Goal: Task Accomplishment & Management: Complete application form

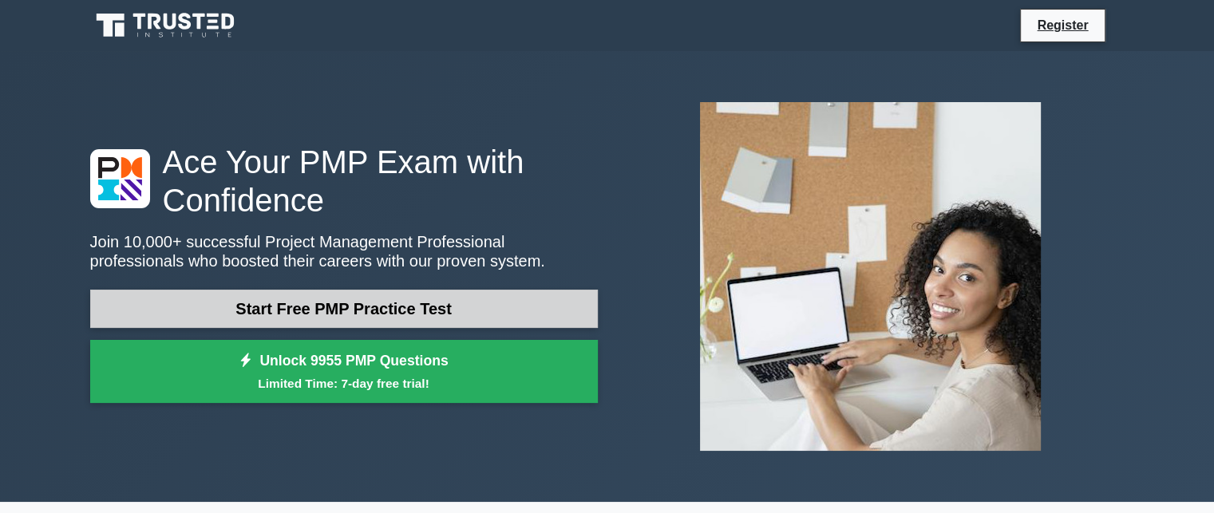
click at [313, 310] on link "Start Free PMP Practice Test" at bounding box center [343, 309] width 507 height 38
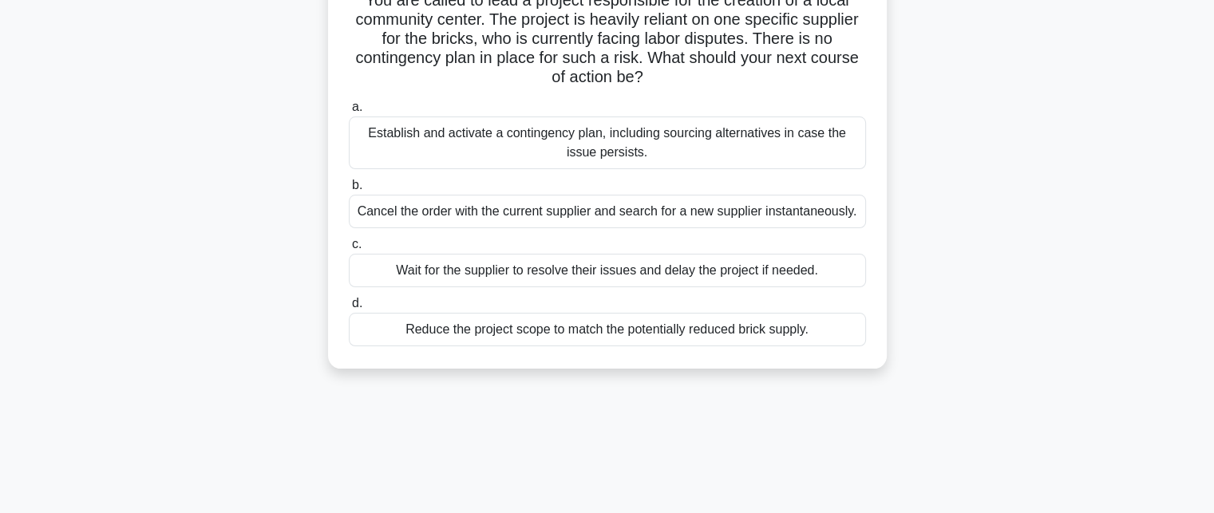
scroll to position [126, 0]
click at [374, 136] on div "Establish and activate a contingency plan, including sourcing alternatives in c…" at bounding box center [607, 141] width 517 height 53
click at [349, 111] on input "a. Establish and activate a contingency plan, including sourcing alternatives i…" at bounding box center [349, 106] width 0 height 10
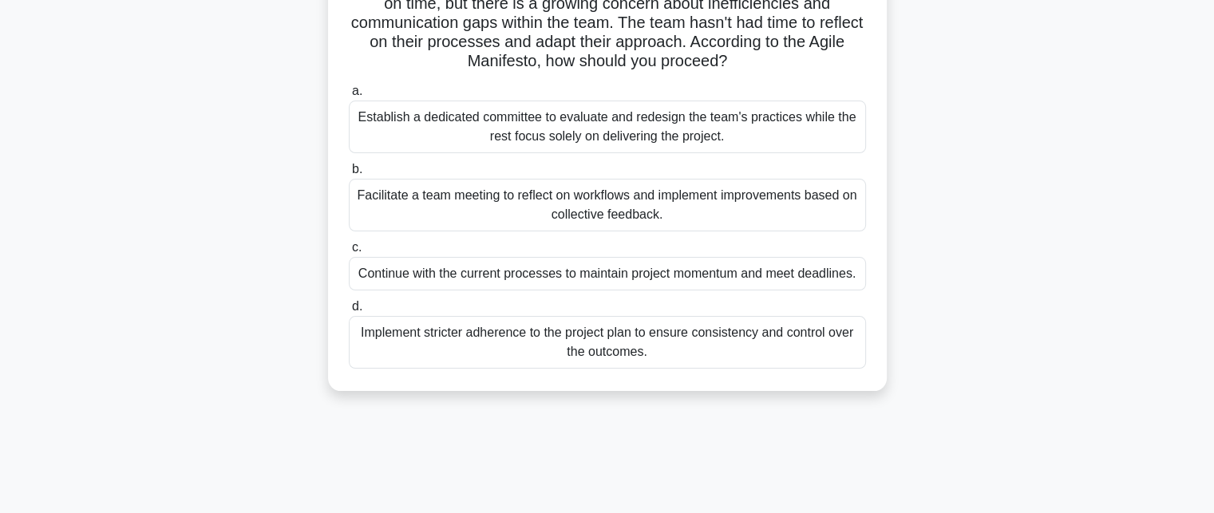
scroll to position [144, 0]
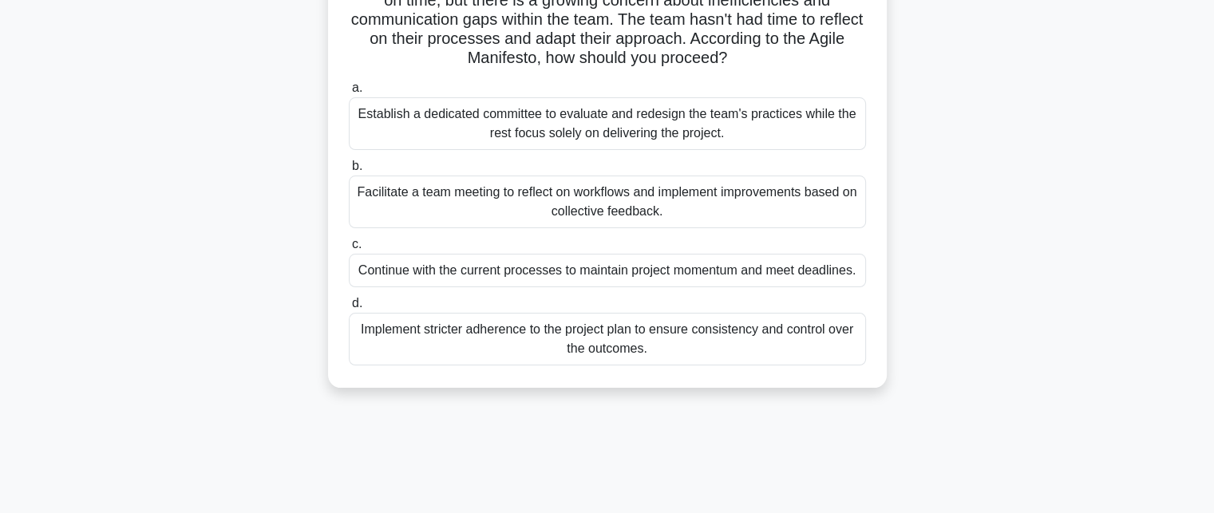
click at [475, 207] on div "Facilitate a team meeting to reflect on workflows and implement improvements ba…" at bounding box center [607, 202] width 517 height 53
click at [349, 172] on input "b. Facilitate a team meeting to reflect on workflows and implement improvements…" at bounding box center [349, 166] width 0 height 10
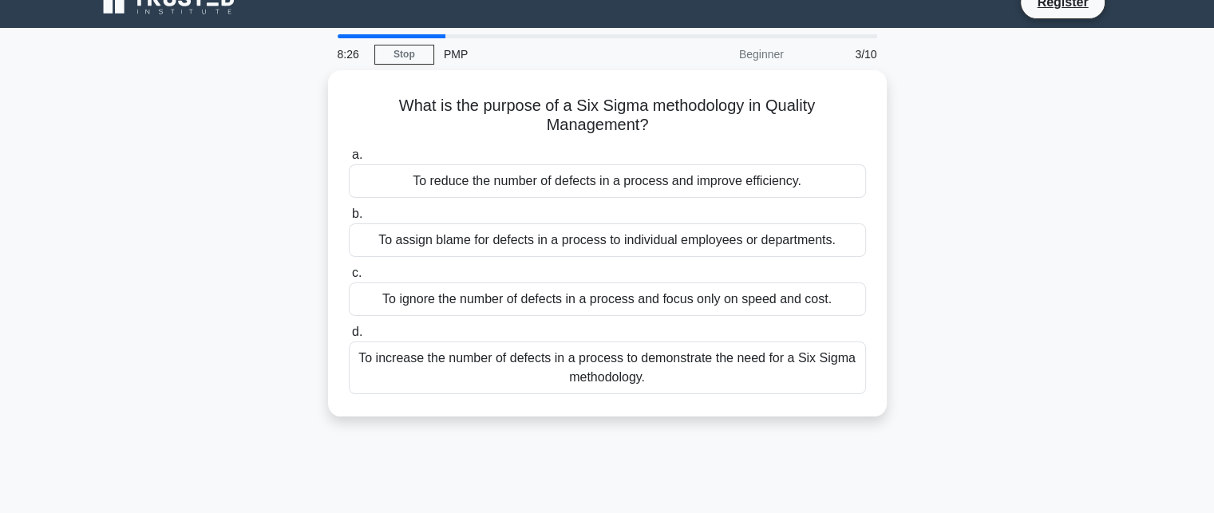
scroll to position [0, 0]
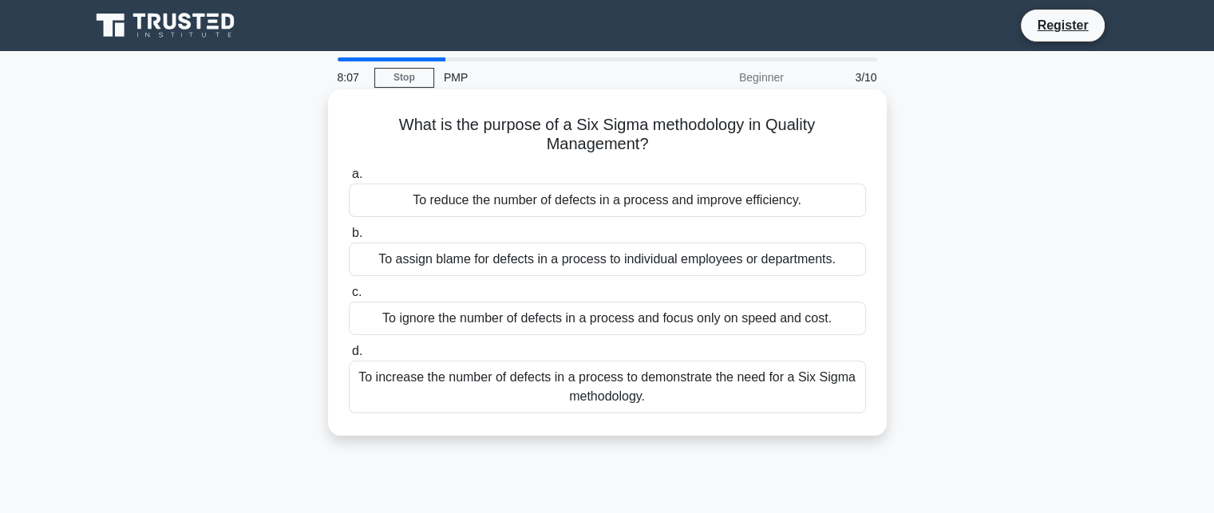
click at [527, 200] on div "To reduce the number of defects in a process and improve efficiency." at bounding box center [607, 201] width 517 height 34
click at [349, 180] on input "a. To reduce the number of defects in a process and improve efficiency." at bounding box center [349, 174] width 0 height 10
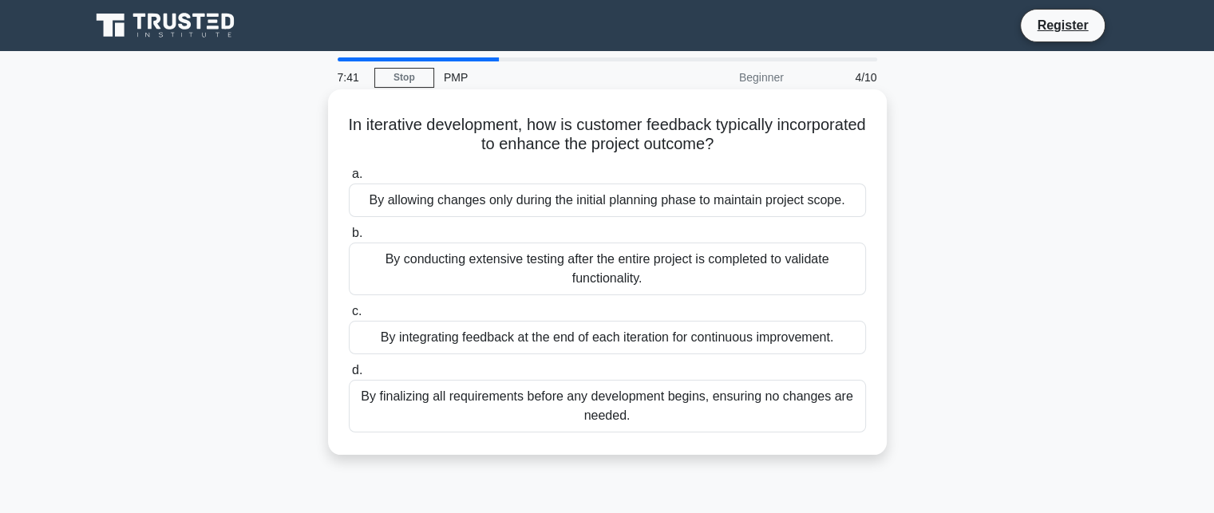
click at [646, 349] on div "By integrating feedback at the end of each iteration for continuous improvement." at bounding box center [607, 338] width 517 height 34
click at [349, 317] on input "c. By integrating feedback at the end of each iteration for continuous improvem…" at bounding box center [349, 311] width 0 height 10
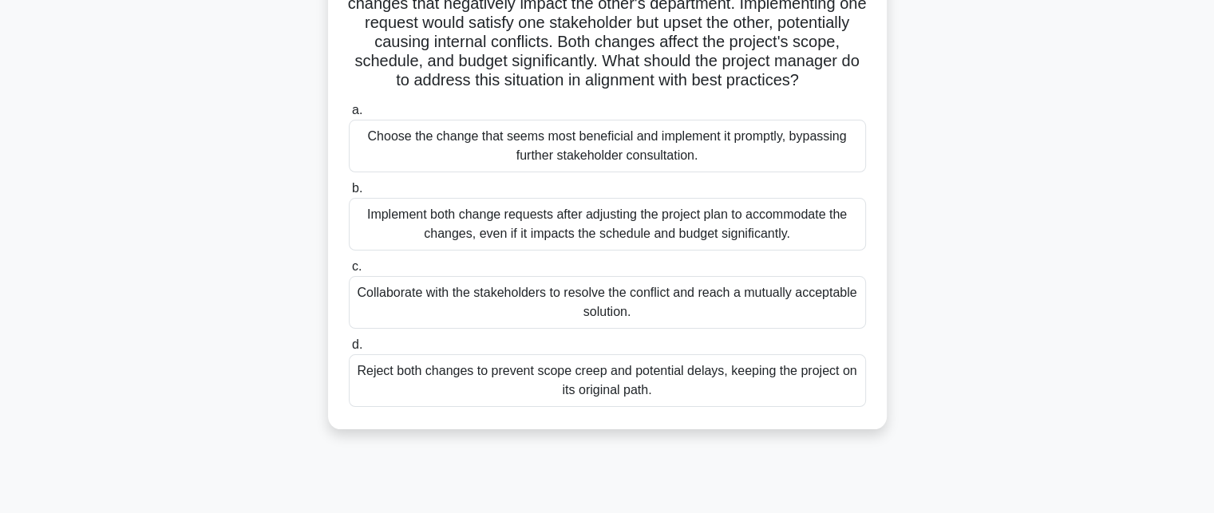
scroll to position [162, 0]
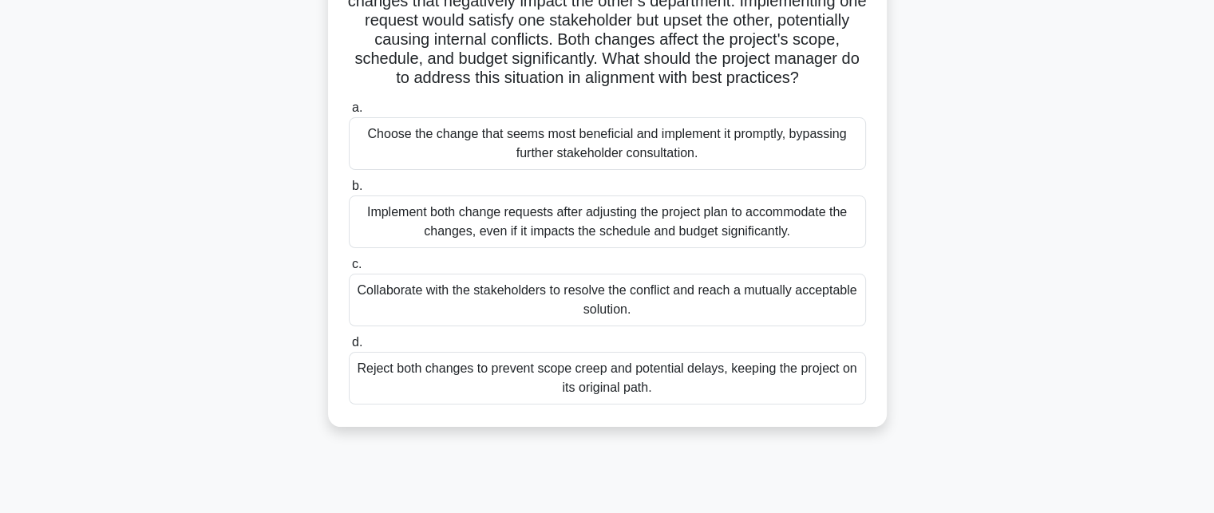
click at [651, 312] on div "Collaborate with the stakeholders to resolve the conflict and reach a mutually …" at bounding box center [607, 300] width 517 height 53
click at [349, 270] on input "c. Collaborate with the stakeholders to resolve the conflict and reach a mutual…" at bounding box center [349, 264] width 0 height 10
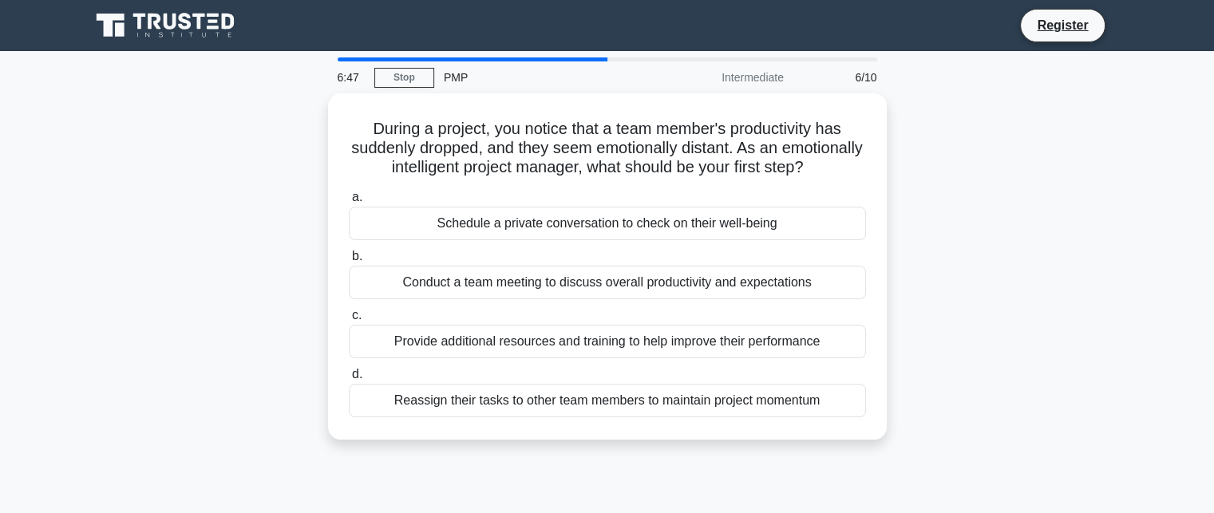
scroll to position [0, 0]
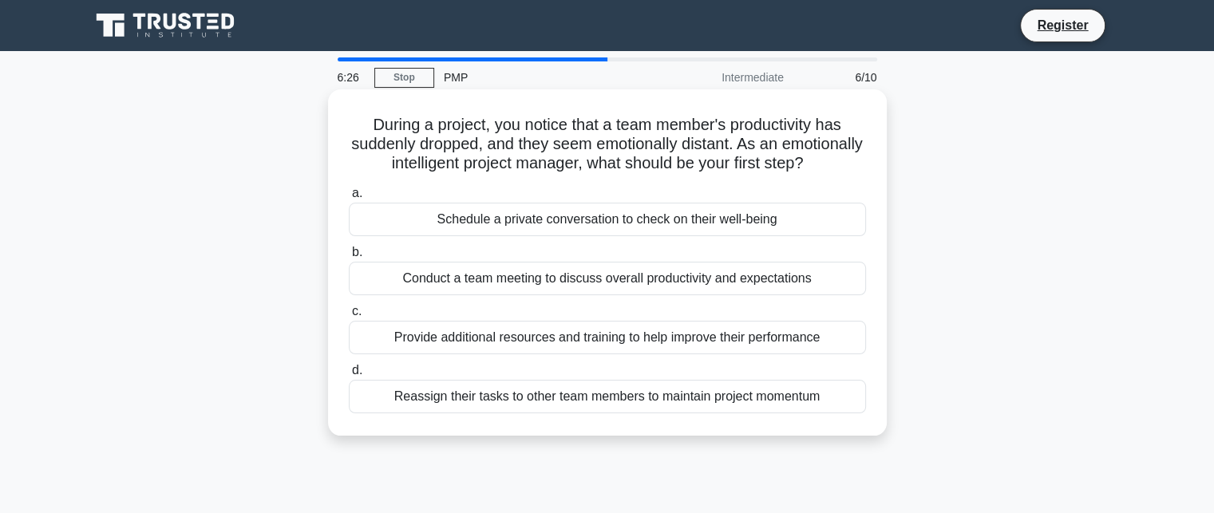
click at [456, 236] on div "Schedule a private conversation to check on their well-being" at bounding box center [607, 220] width 517 height 34
click at [349, 199] on input "a. Schedule a private conversation to check on their well-being" at bounding box center [349, 193] width 0 height 10
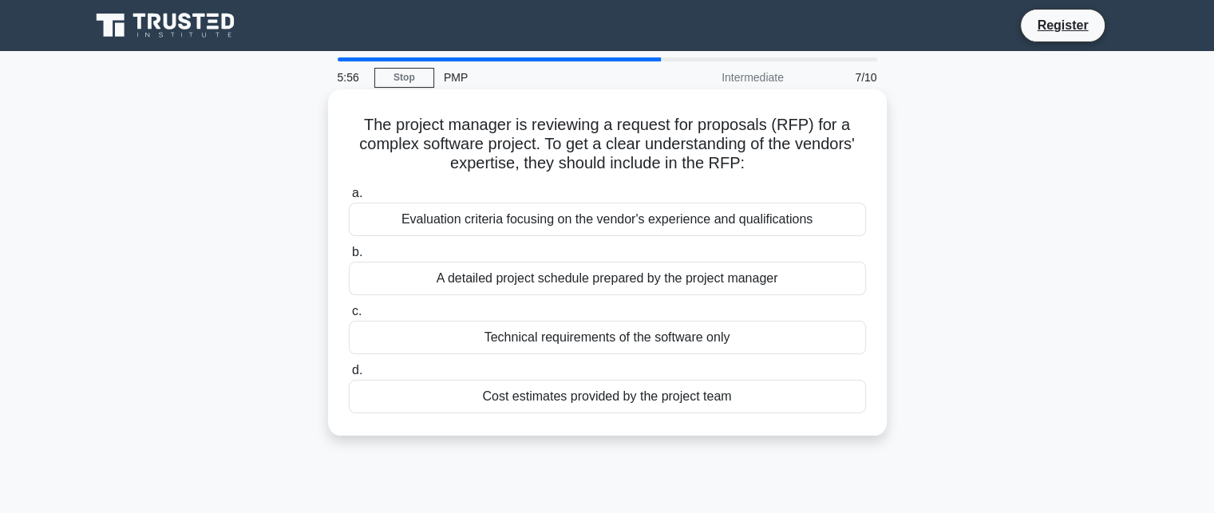
click at [472, 223] on div "Evaluation criteria focusing on the vendor's experience and qualifications" at bounding box center [607, 220] width 517 height 34
click at [349, 199] on input "a. Evaluation criteria focusing on the vendor's experience and qualifications" at bounding box center [349, 193] width 0 height 10
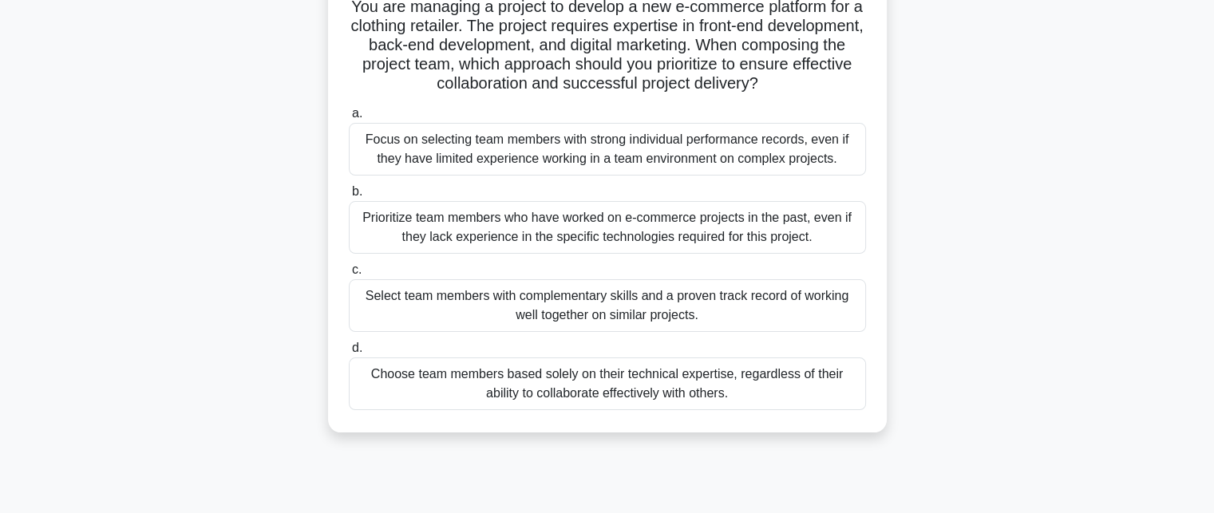
scroll to position [120, 0]
click at [642, 307] on div "Select team members with complementary skills and a proven track record of work…" at bounding box center [607, 304] width 517 height 53
click at [349, 274] on input "c. Select team members with complementary skills and a proven track record of w…" at bounding box center [349, 268] width 0 height 10
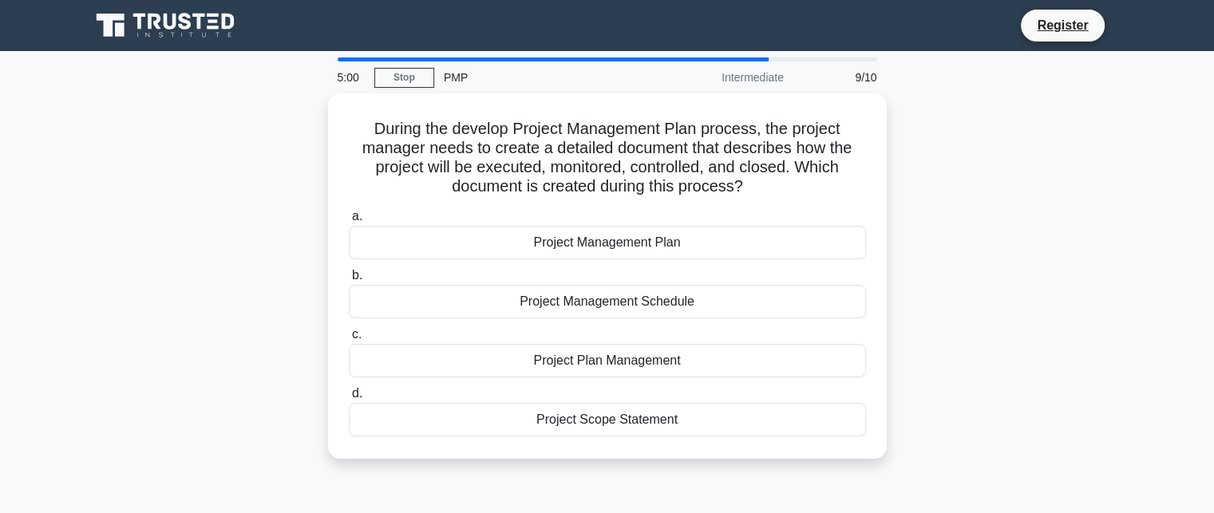
scroll to position [0, 0]
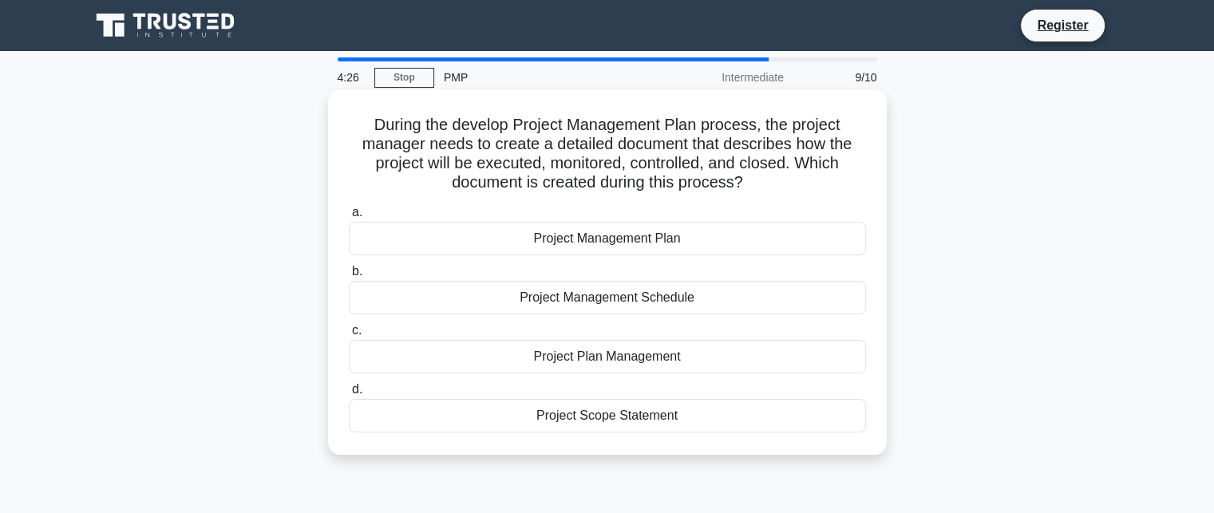
click at [554, 230] on div "Project Management Plan" at bounding box center [607, 239] width 517 height 34
click at [349, 218] on input "a. Project Management Plan" at bounding box center [349, 212] width 0 height 10
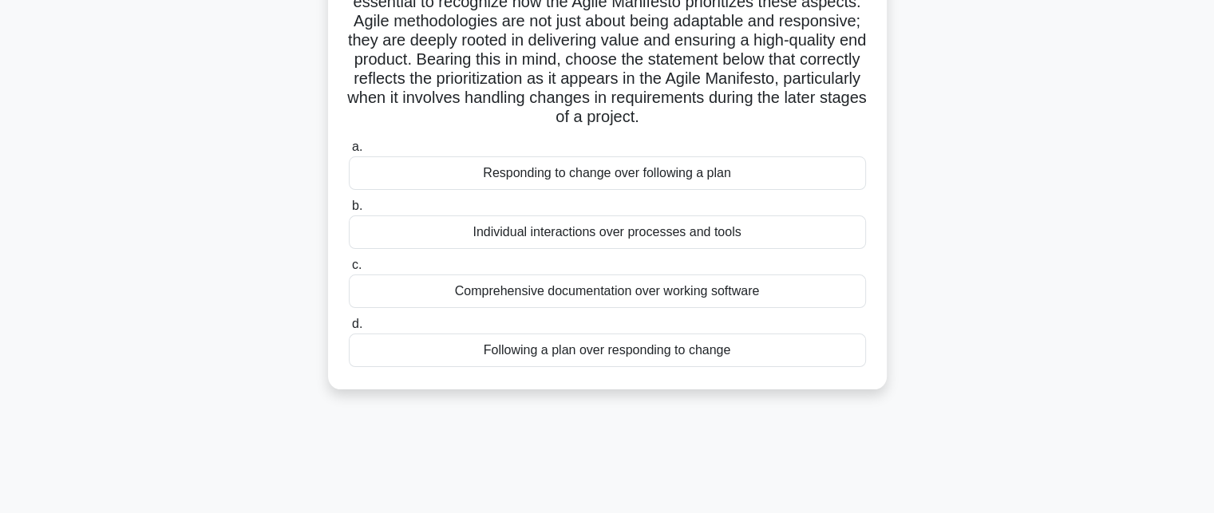
scroll to position [277, 0]
click at [584, 248] on div "Individual interactions over processes and tools" at bounding box center [607, 232] width 517 height 34
click at [349, 211] on input "b. Individual interactions over processes and tools" at bounding box center [349, 205] width 0 height 10
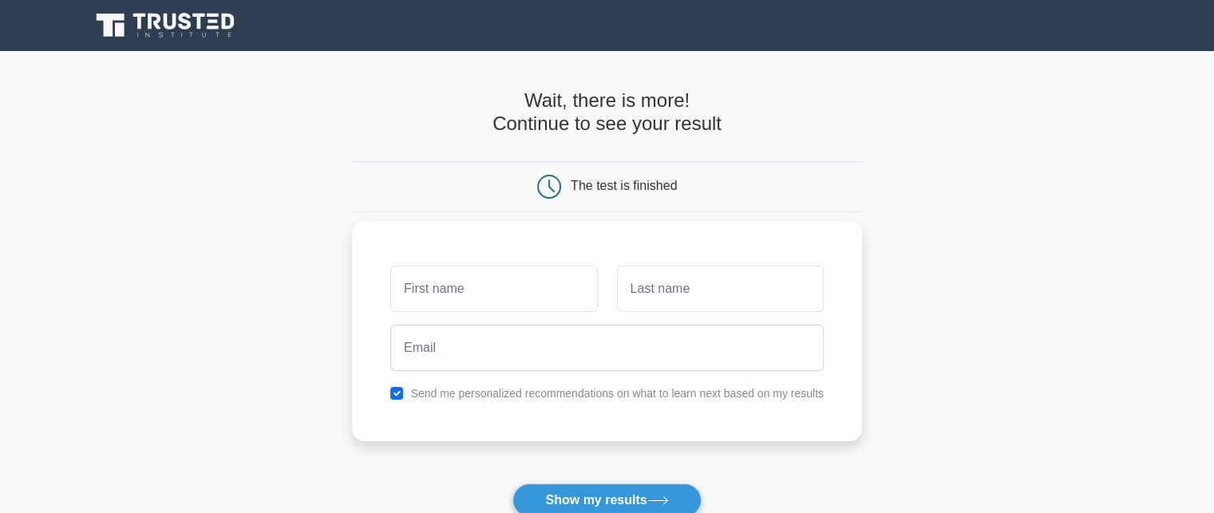
click at [512, 296] on input "text" at bounding box center [493, 289] width 207 height 46
type input "CT"
click at [690, 284] on input "text" at bounding box center [720, 289] width 207 height 46
type input "E"
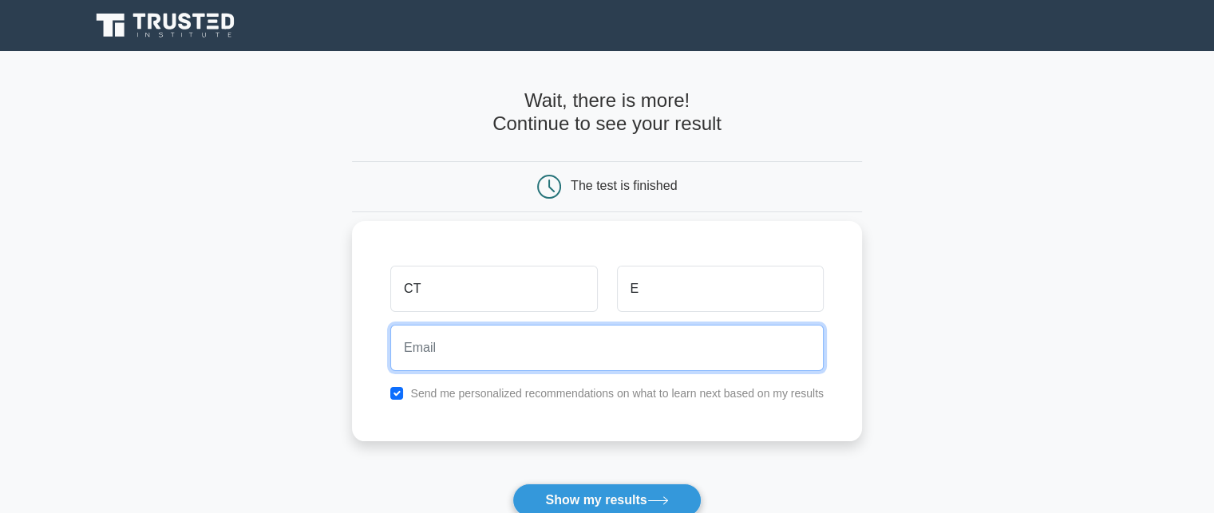
click at [434, 357] on input "email" at bounding box center [606, 348] width 433 height 46
type input "[EMAIL_ADDRESS][DOMAIN_NAME]"
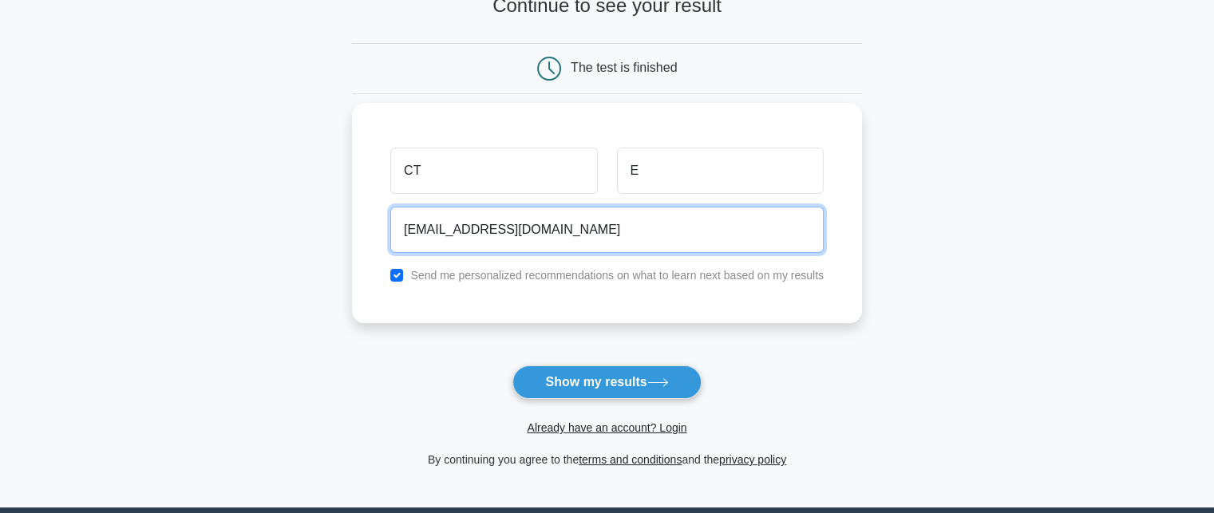
scroll to position [120, 0]
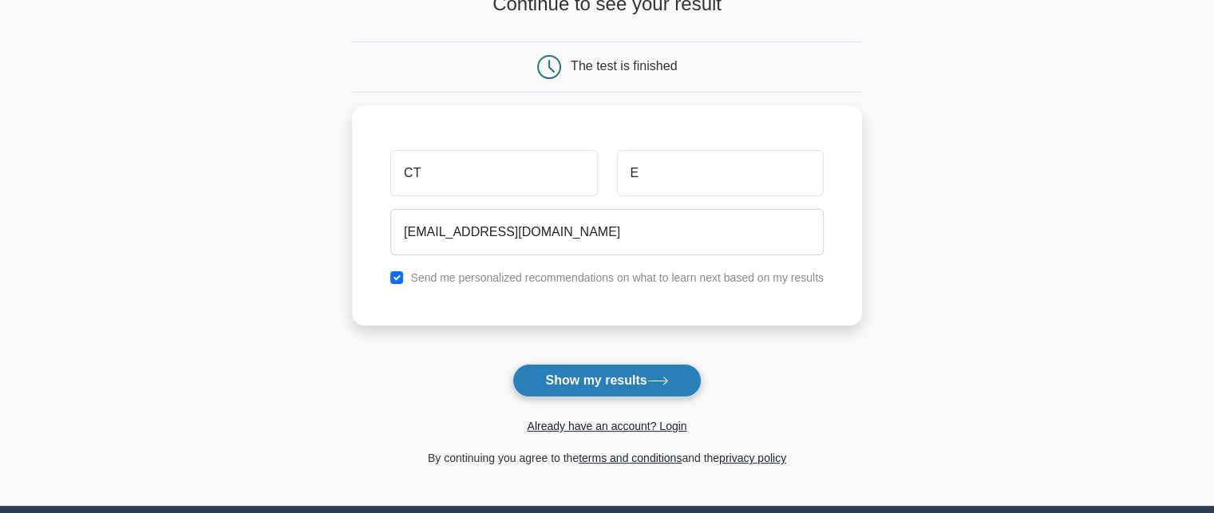
click at [619, 376] on button "Show my results" at bounding box center [606, 381] width 188 height 34
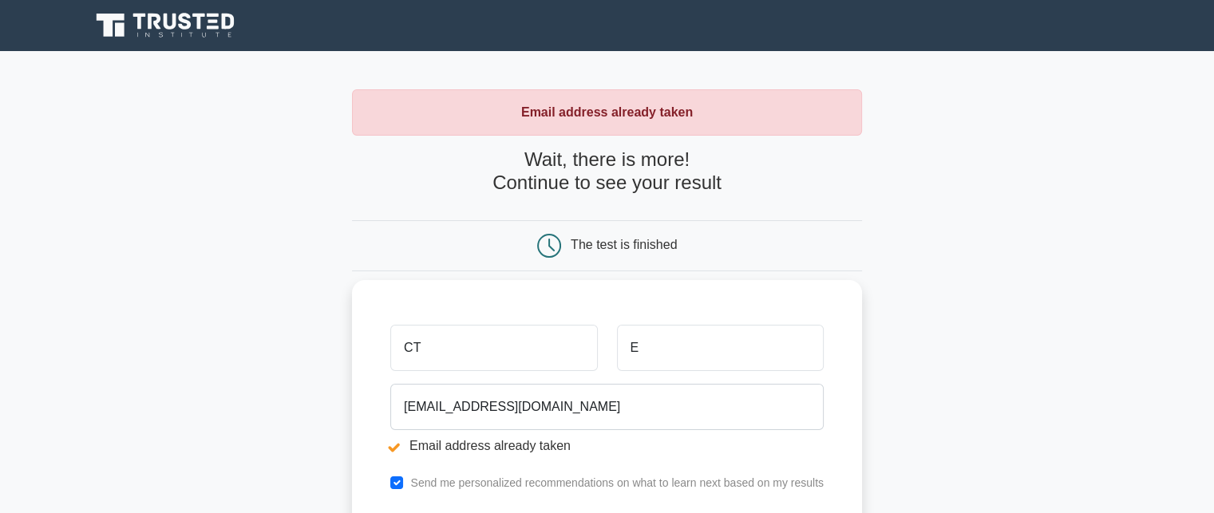
click at [416, 347] on input "CT" at bounding box center [493, 348] width 207 height 46
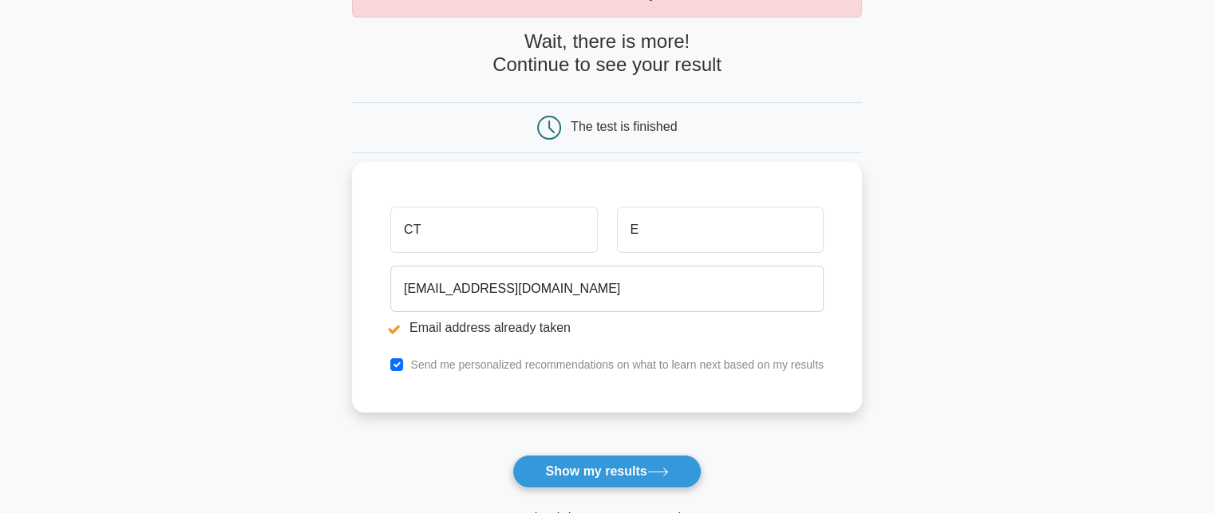
scroll to position [128, 0]
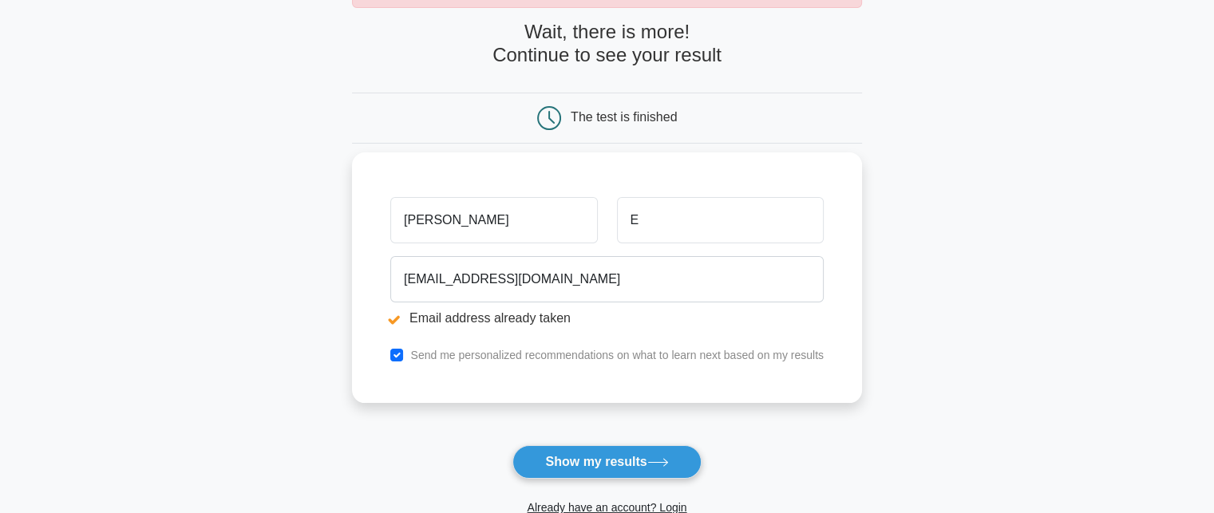
type input "[PERSON_NAME]"
click at [638, 216] on input "E" at bounding box center [720, 220] width 207 height 46
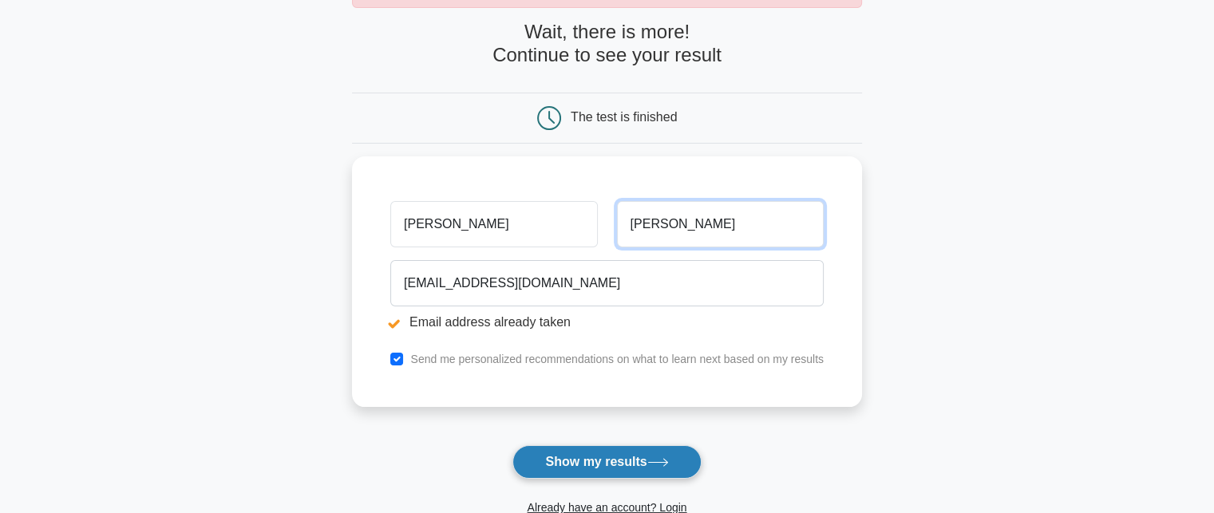
type input "[PERSON_NAME]"
click at [603, 452] on button "Show my results" at bounding box center [606, 462] width 188 height 34
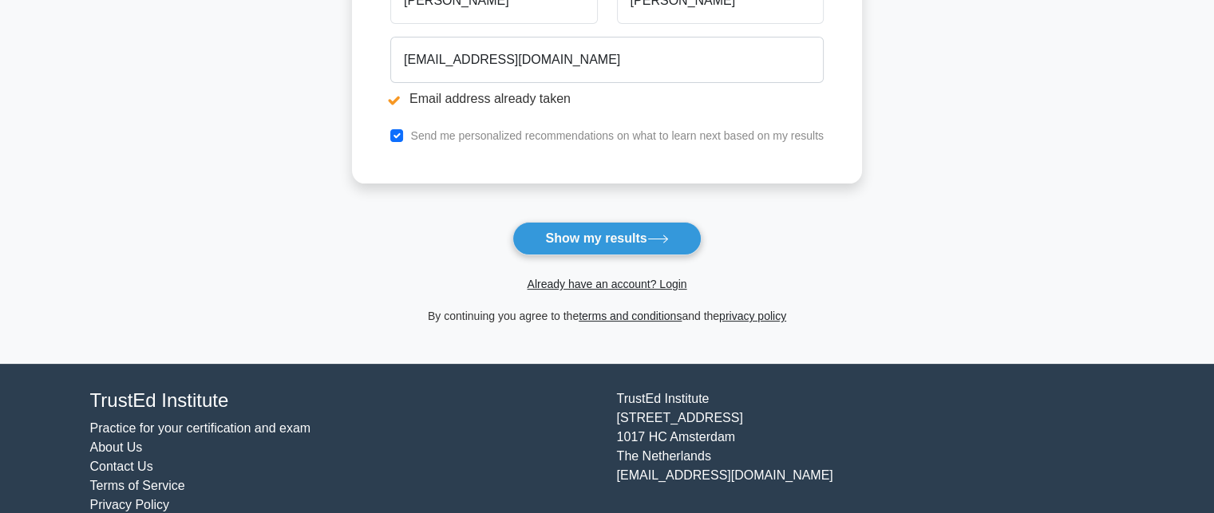
scroll to position [351, 0]
click at [587, 278] on link "Already have an account? Login" at bounding box center [607, 284] width 160 height 13
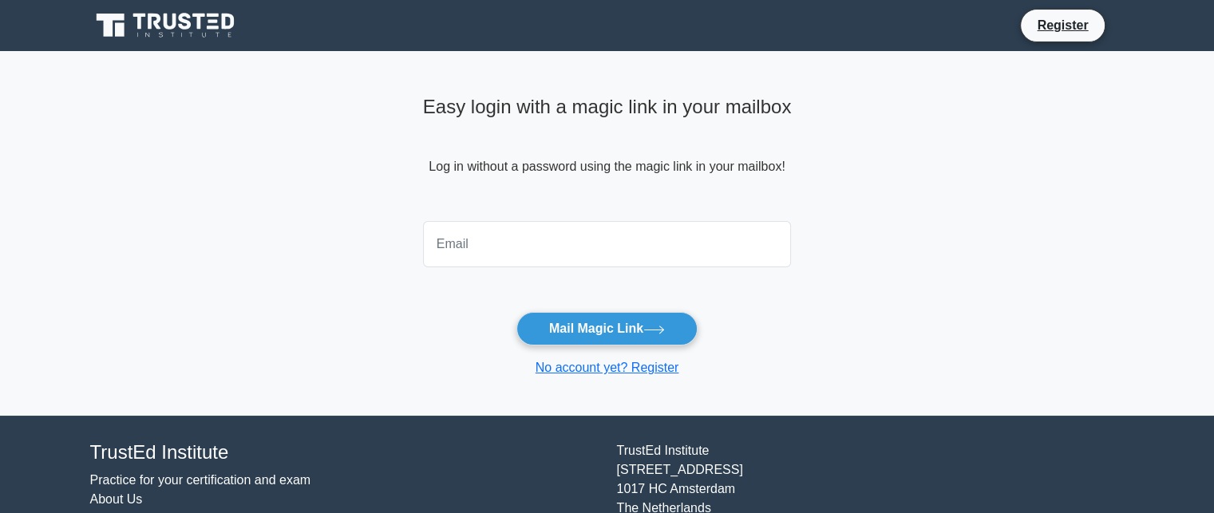
click at [500, 242] on input "email" at bounding box center [607, 244] width 369 height 46
type input "ctedmond@yahoo.com"
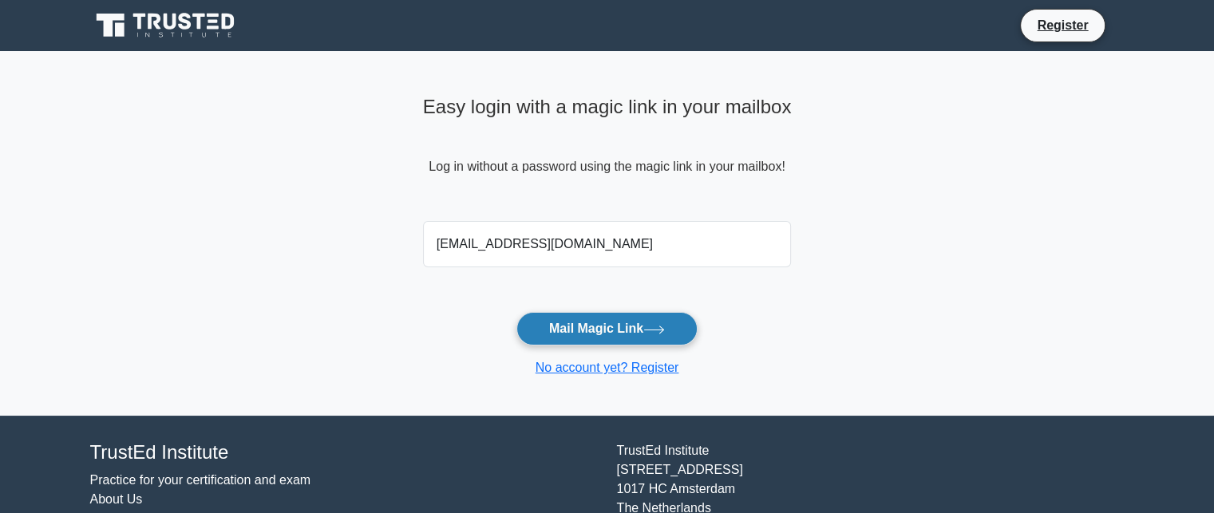
click at [586, 327] on button "Mail Magic Link" at bounding box center [606, 329] width 181 height 34
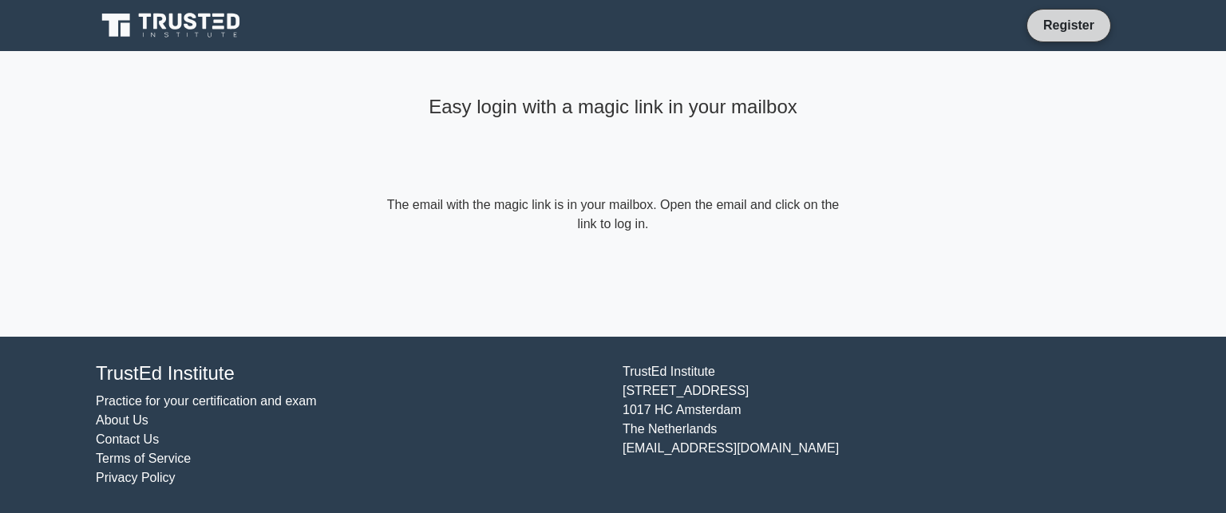
click at [1069, 23] on link "Register" at bounding box center [1068, 25] width 70 height 20
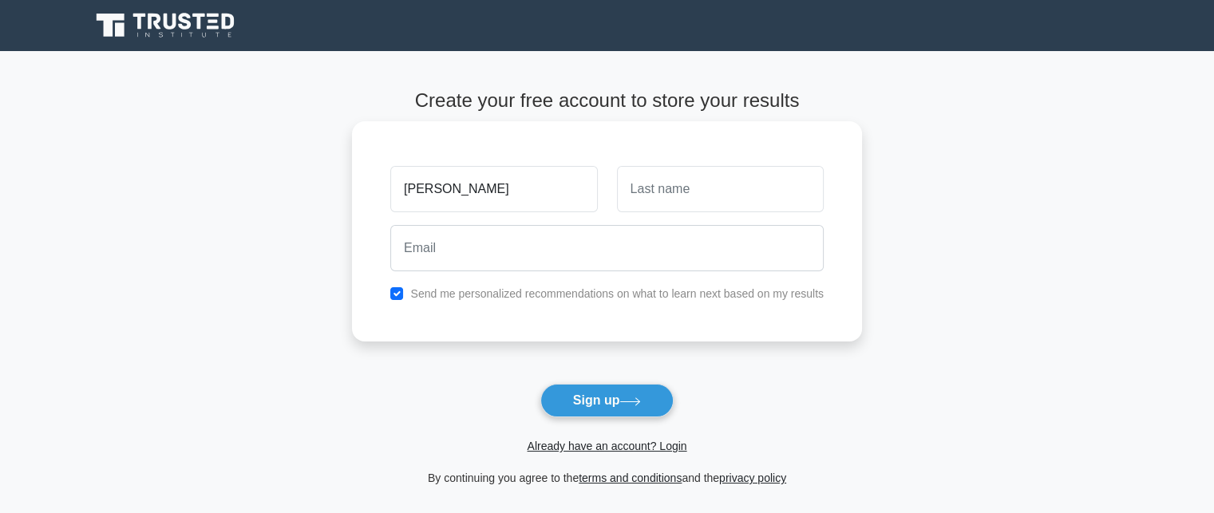
type input "Chantal"
click at [651, 198] on input "text" at bounding box center [720, 189] width 207 height 46
type input "Edmond"
click at [397, 294] on input "checkbox" at bounding box center [396, 293] width 13 height 13
checkbox input "false"
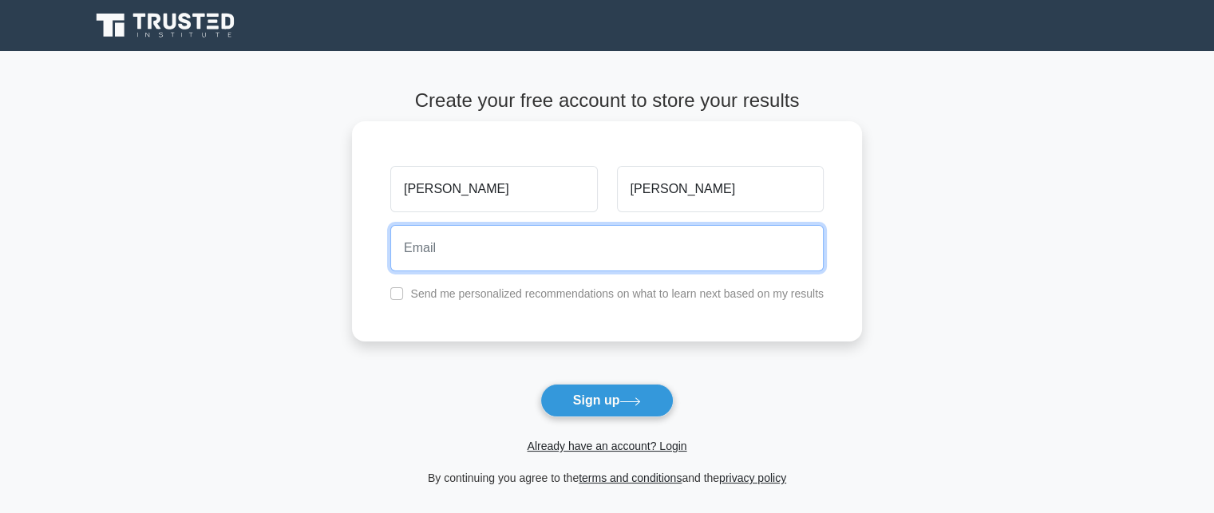
click at [442, 248] on input "email" at bounding box center [606, 248] width 433 height 46
type input "ctedmond@yahoo.com"
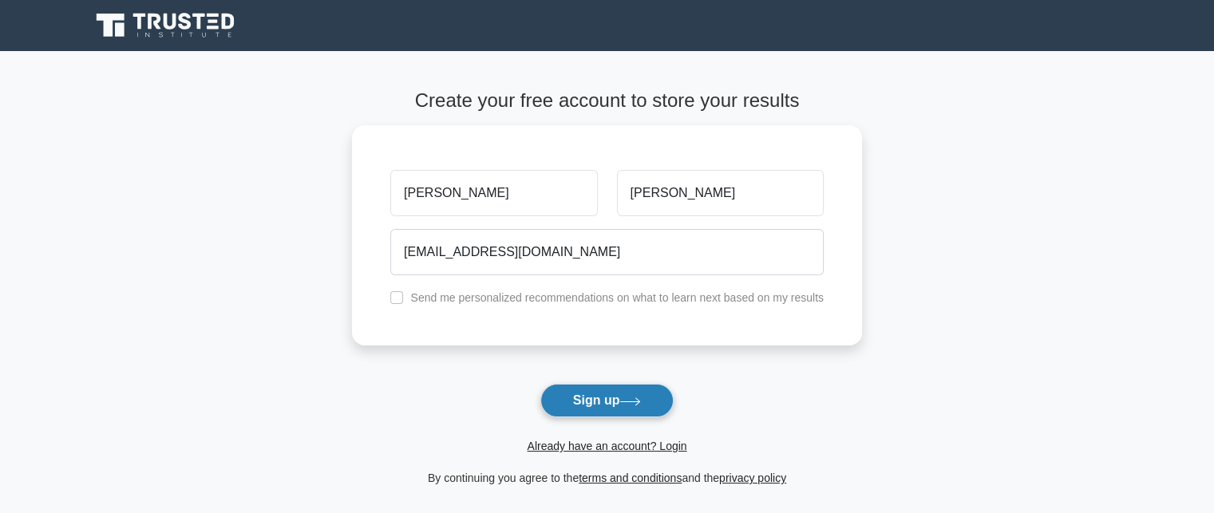
click at [600, 398] on button "Sign up" at bounding box center [607, 401] width 134 height 34
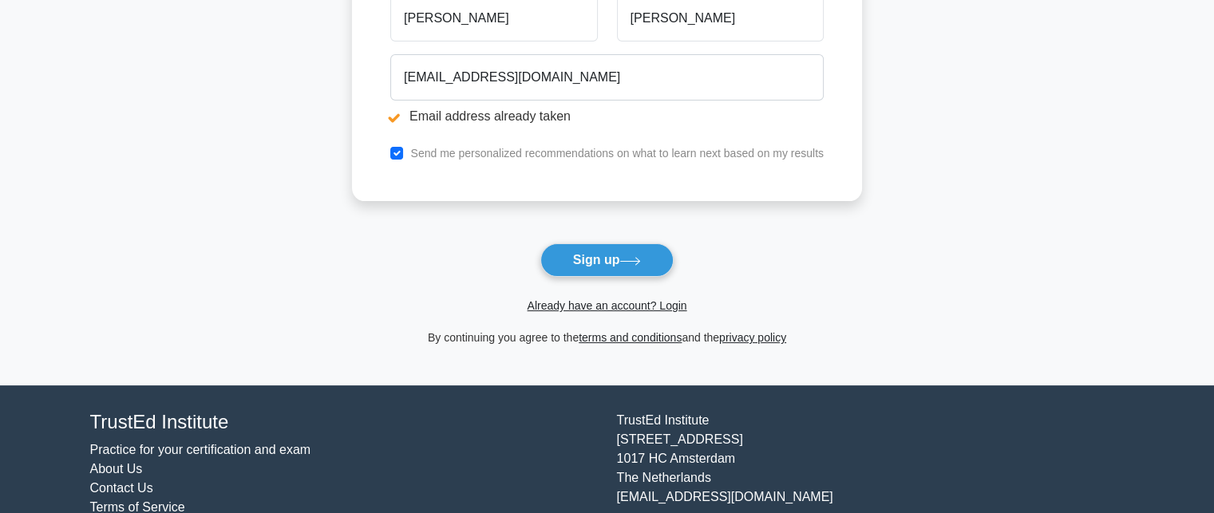
scroll to position [231, 0]
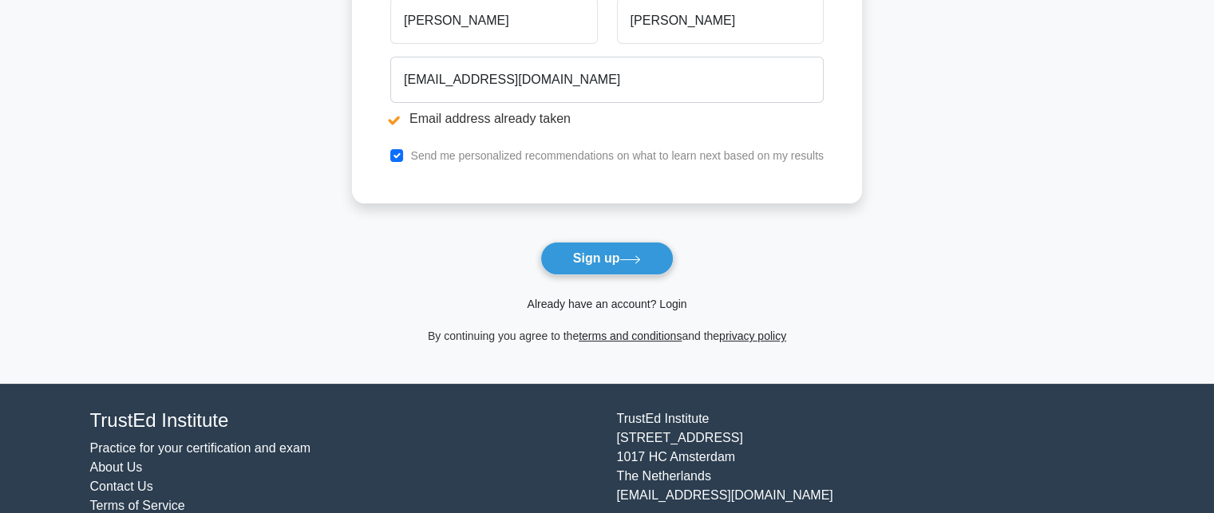
click at [653, 302] on link "Already have an account? Login" at bounding box center [607, 304] width 160 height 13
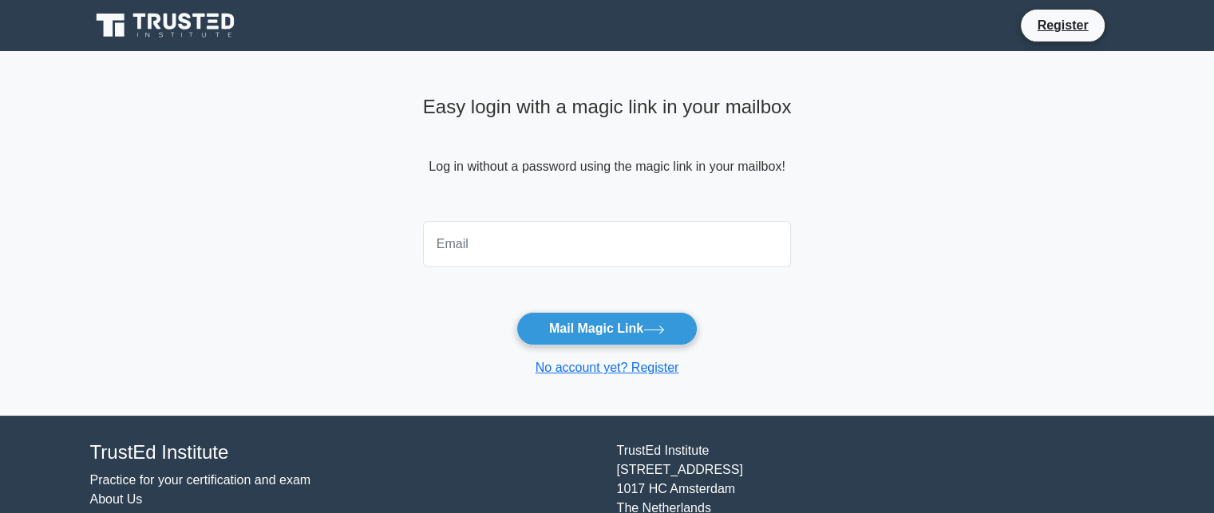
click at [471, 243] on input "email" at bounding box center [607, 244] width 369 height 46
type input "[EMAIL_ADDRESS][DOMAIN_NAME]"
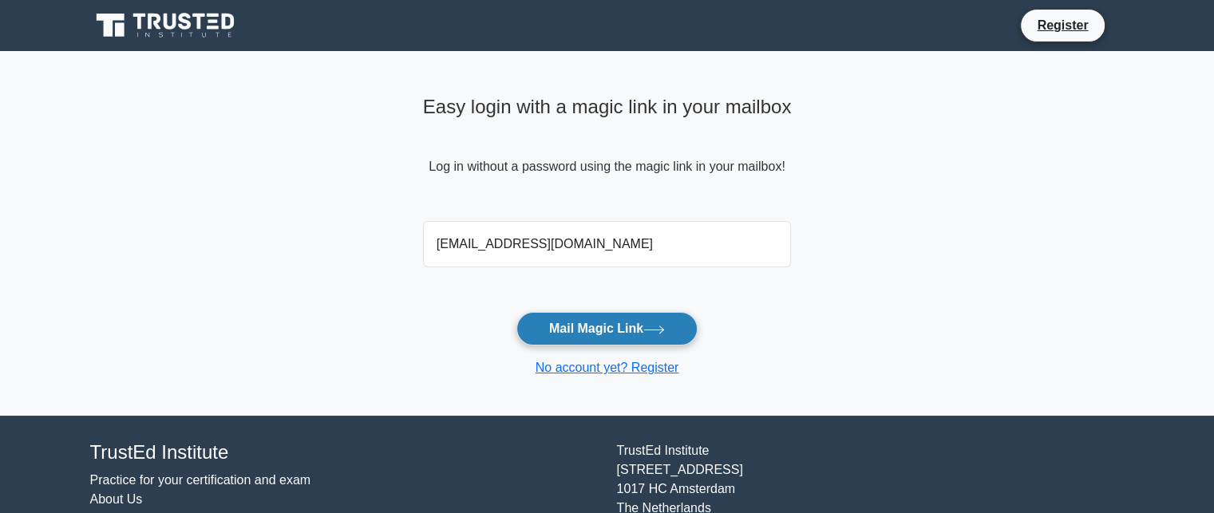
click at [568, 328] on button "Mail Magic Link" at bounding box center [606, 329] width 181 height 34
